Goal: Task Accomplishment & Management: Manage account settings

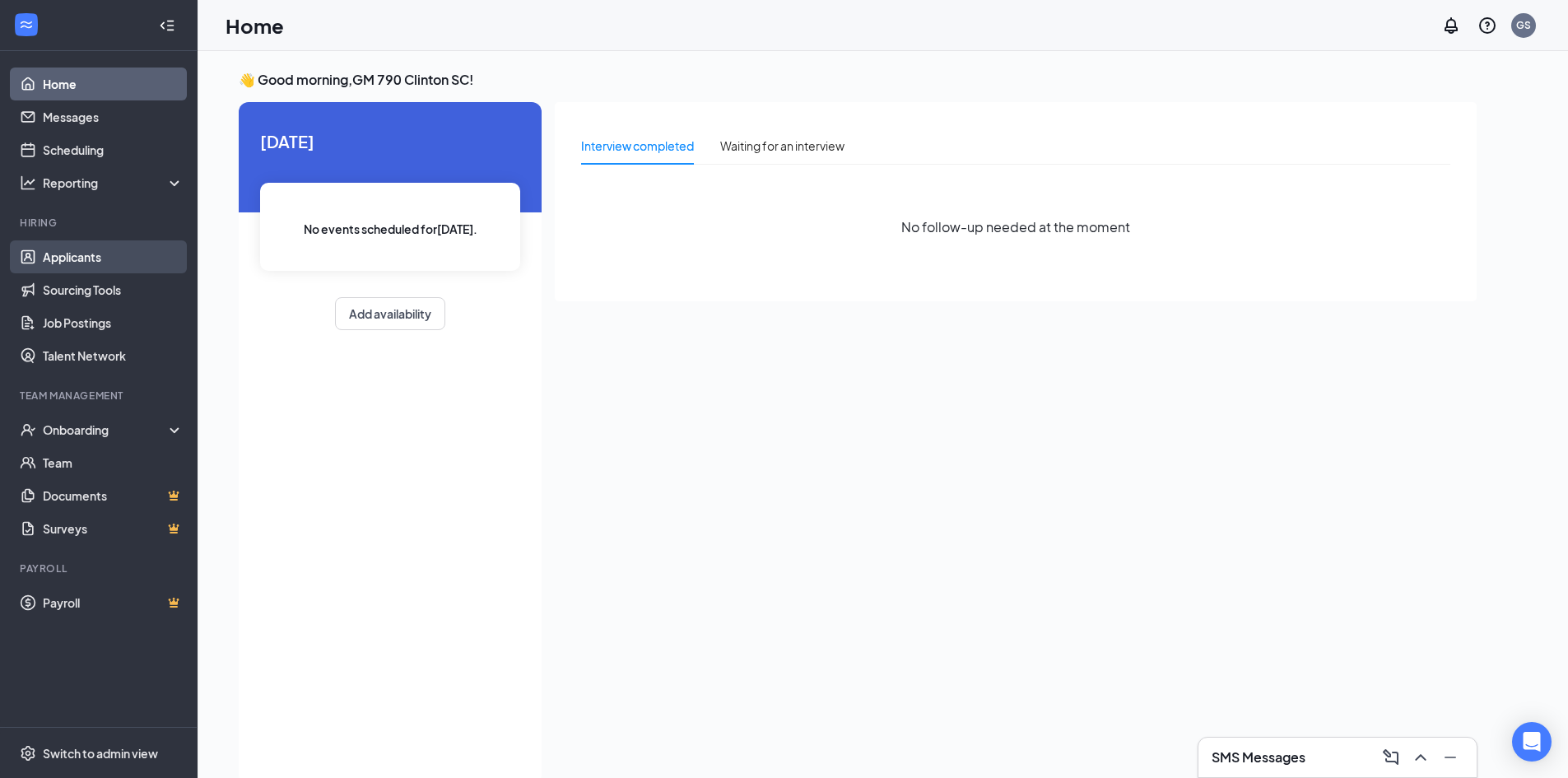
click at [133, 257] on link "Applicants" at bounding box center [113, 256] width 141 height 33
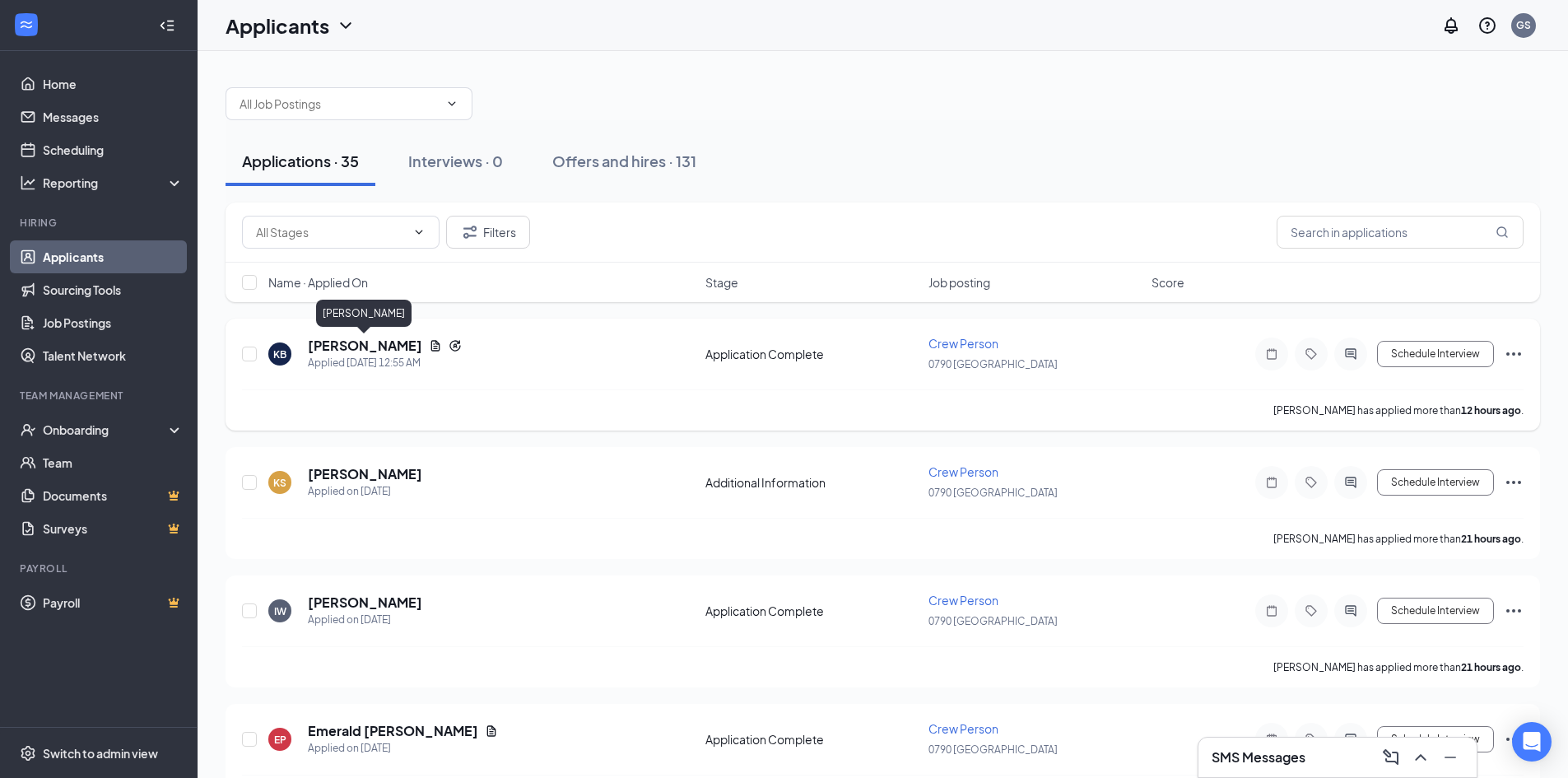
click at [390, 350] on h5 "[PERSON_NAME]" at bounding box center [365, 346] width 114 height 18
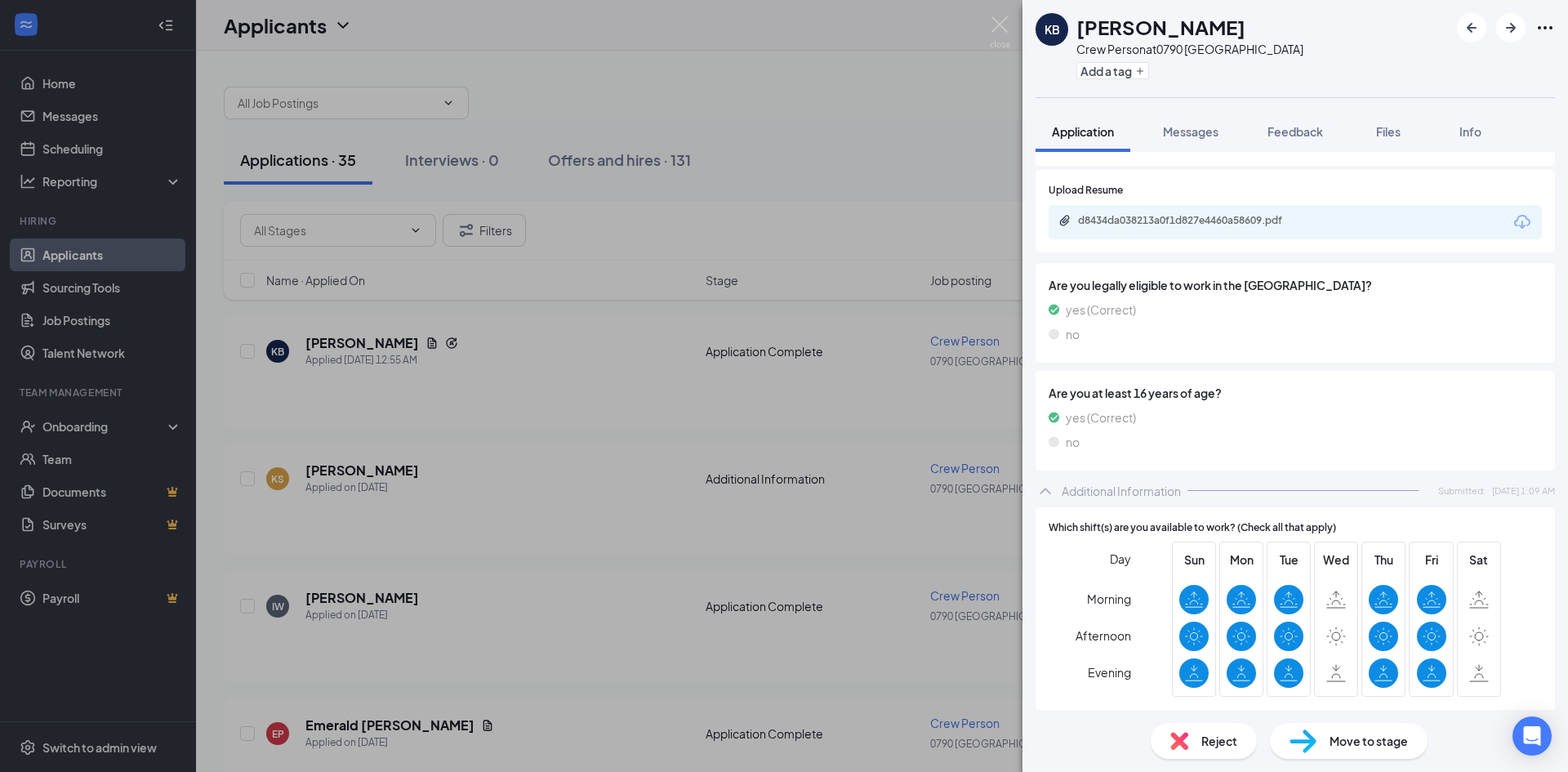
scroll to position [326, 0]
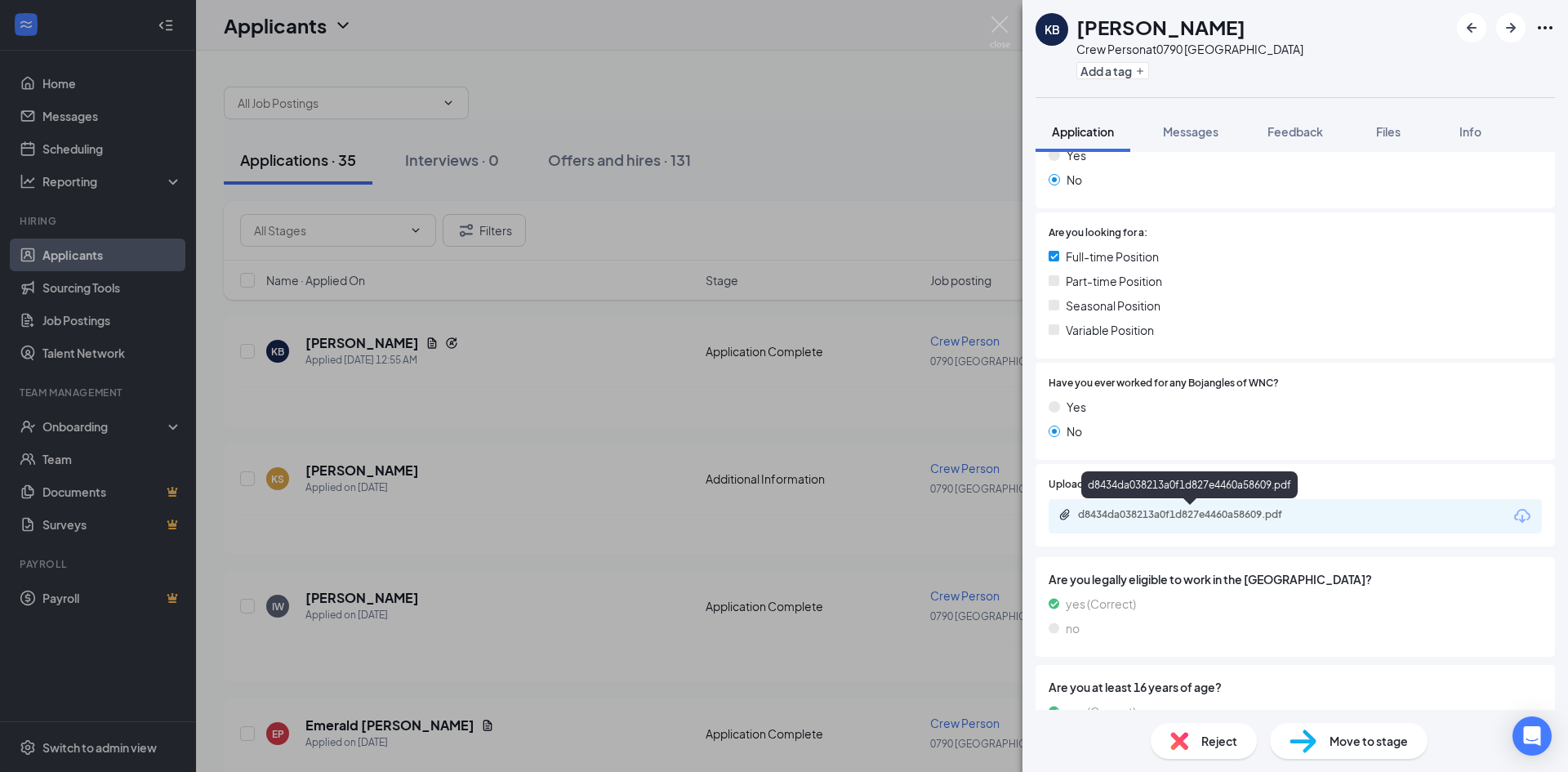
click at [1254, 514] on div "d8434da038213a0f1d827e4460a58609.pdf" at bounding box center [1192, 514] width 229 height 13
click at [993, 28] on img at bounding box center [1000, 32] width 21 height 32
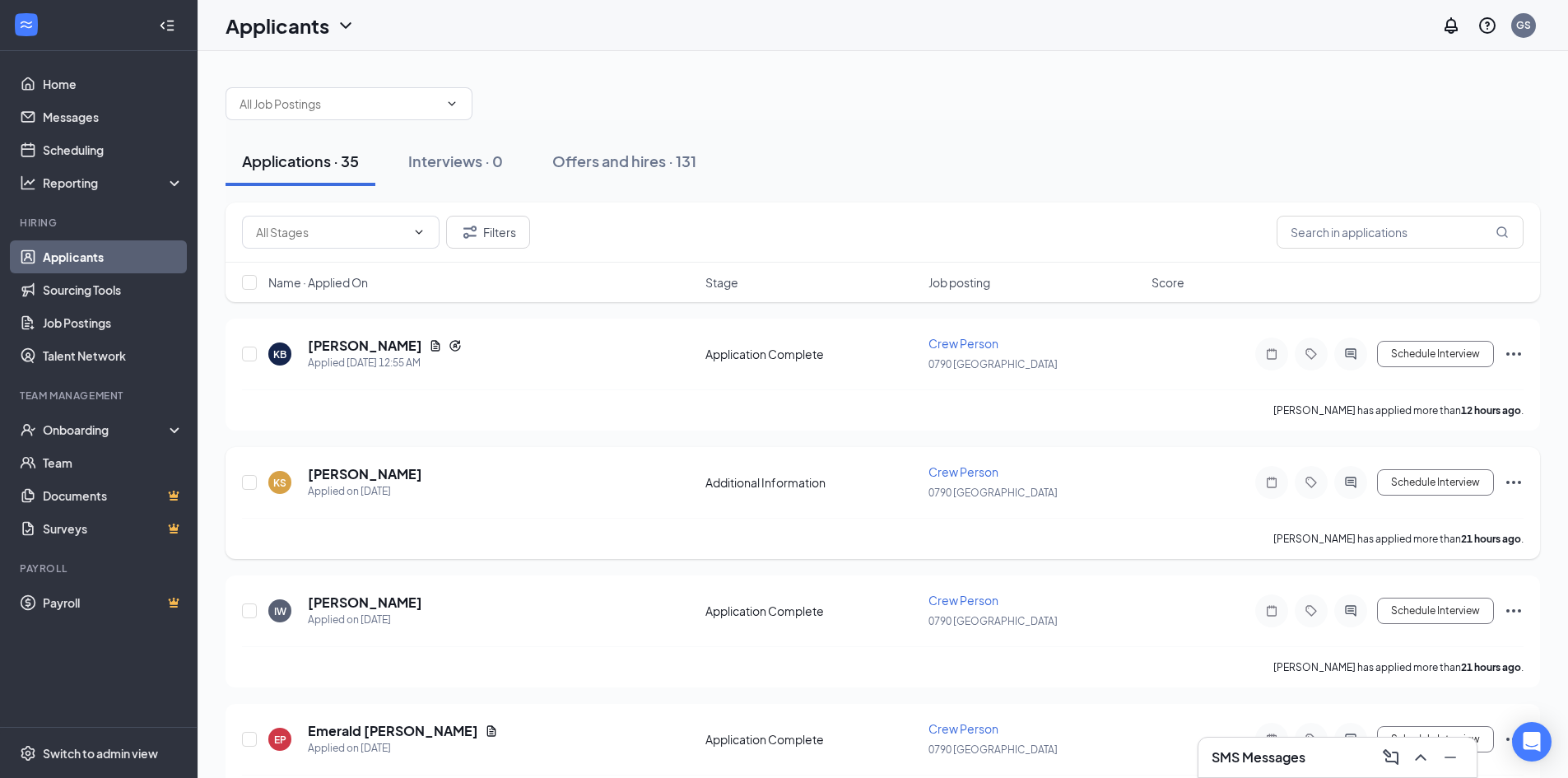
click at [339, 481] on h5 "[PERSON_NAME]" at bounding box center [365, 474] width 114 height 18
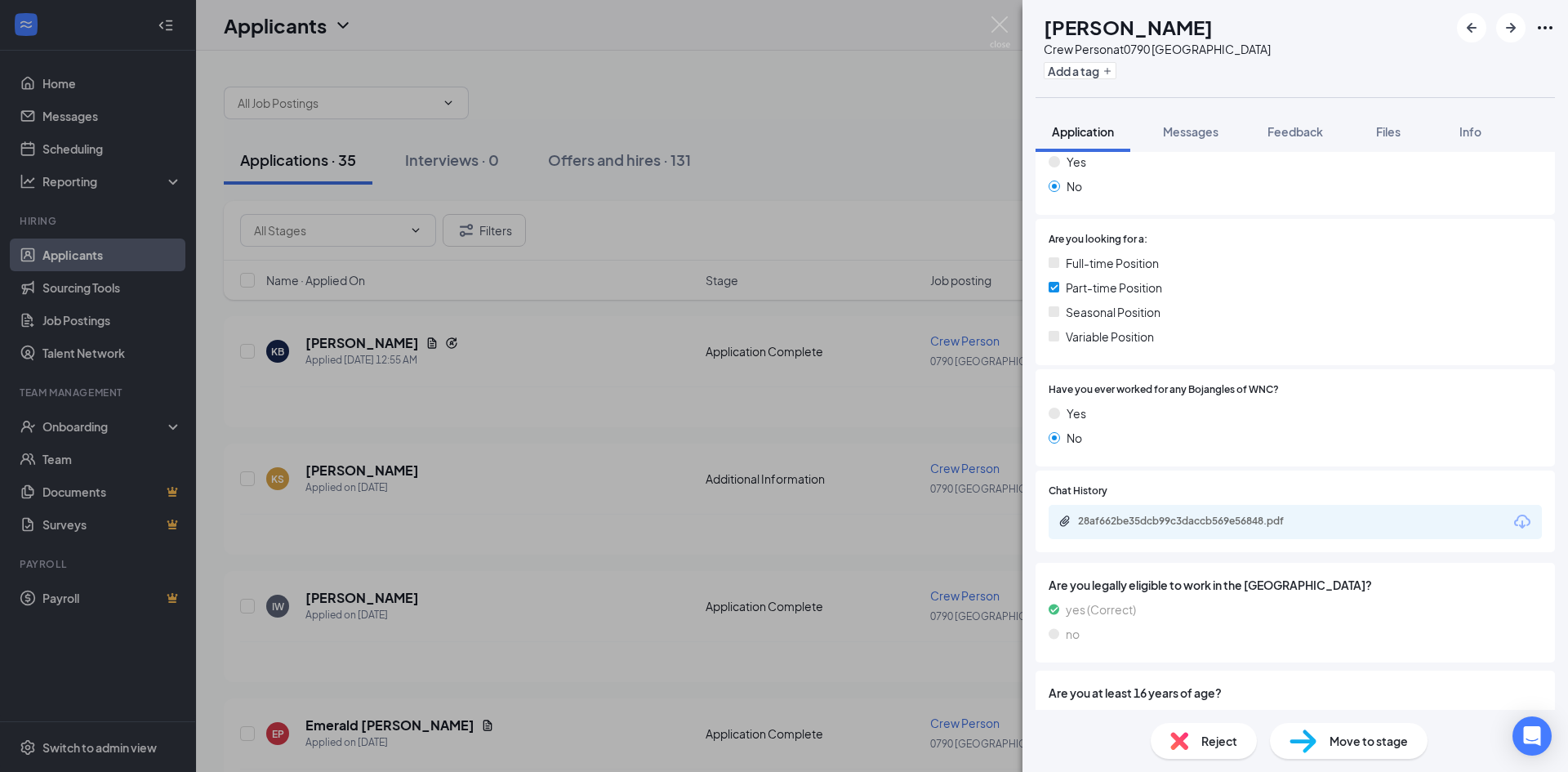
scroll to position [424, 0]
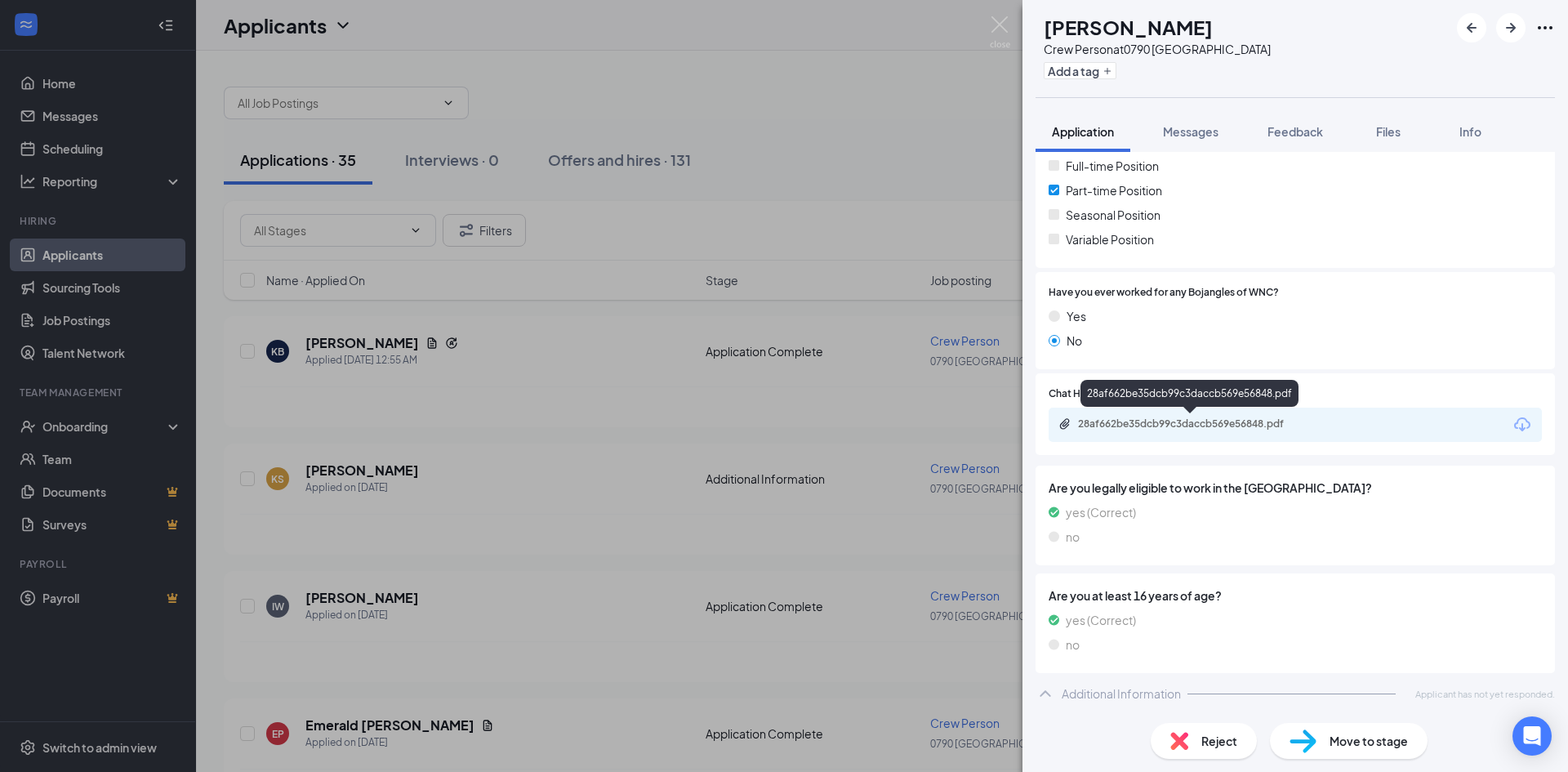
click at [1220, 427] on div "28af662be35dcb99c3daccb569e56848.pdf" at bounding box center [1192, 424] width 229 height 13
click at [998, 29] on img at bounding box center [1000, 32] width 21 height 32
